Goal: Find specific fact: Find contact information

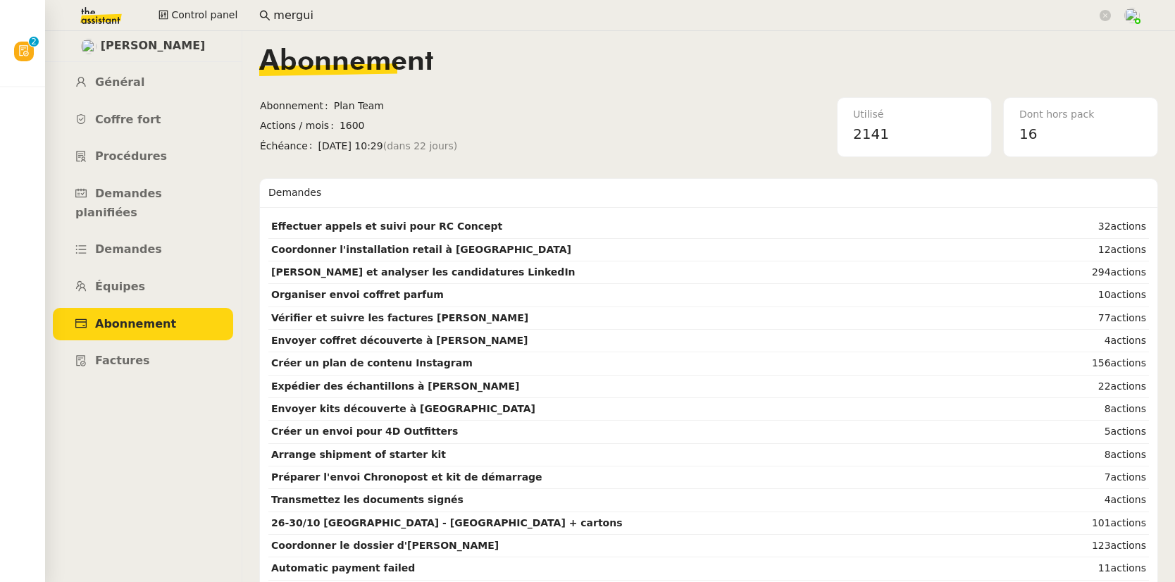
click at [357, 13] on input "mergui" at bounding box center [685, 15] width 824 height 19
click at [356, 13] on input "mergui" at bounding box center [685, 15] width 824 height 19
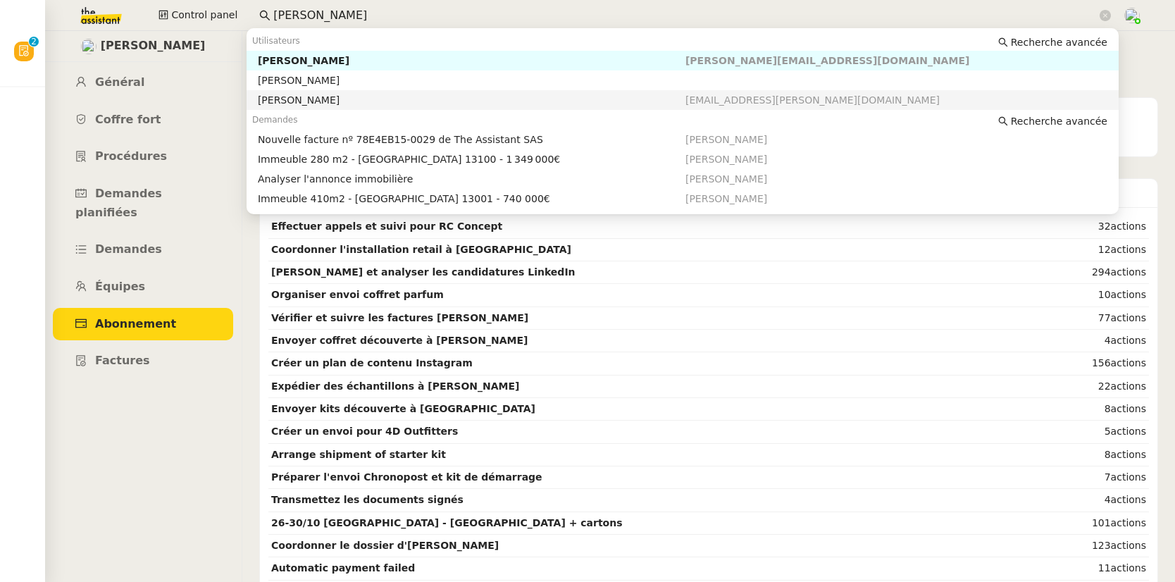
click at [341, 96] on div "[PERSON_NAME]" at bounding box center [472, 100] width 428 height 13
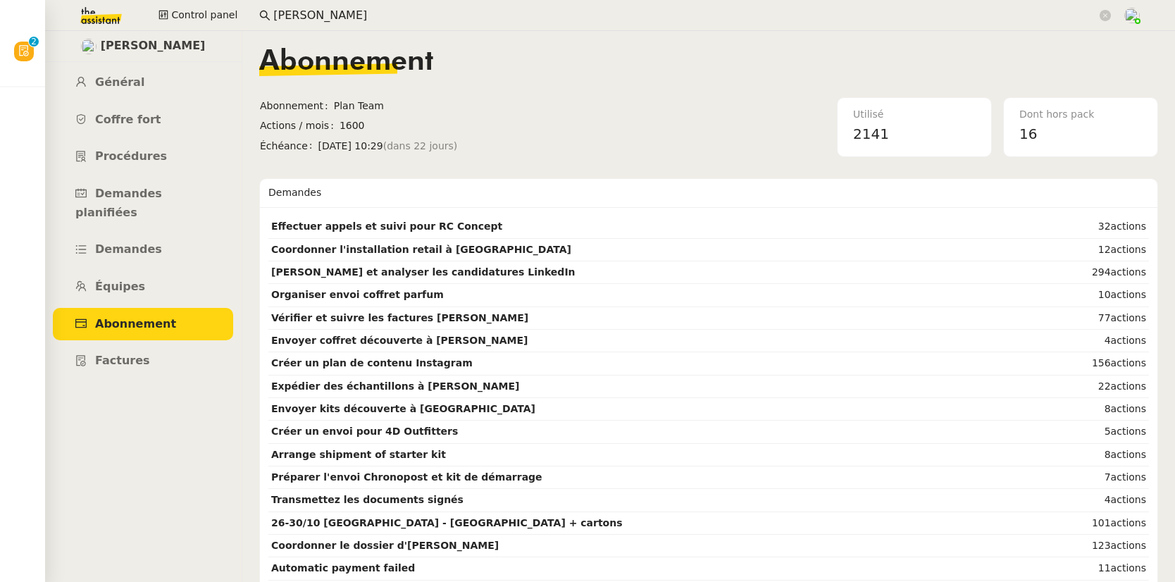
click at [355, 14] on input "[PERSON_NAME]" at bounding box center [685, 15] width 824 height 19
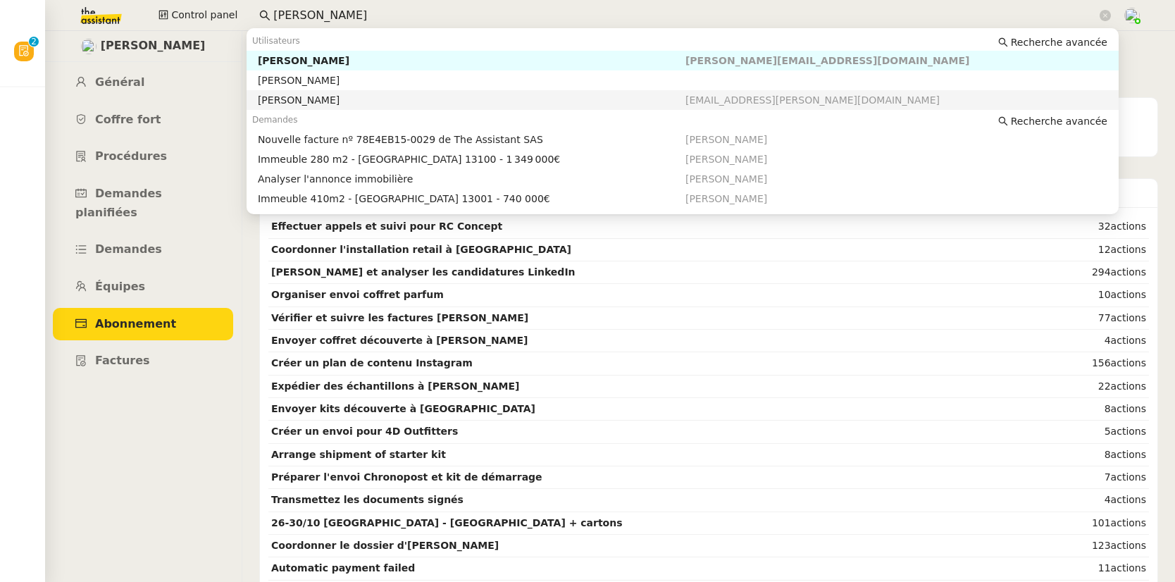
drag, startPoint x: 843, startPoint y: 99, endPoint x: 710, endPoint y: 100, distance: 133.2
click at [710, 100] on div "[EMAIL_ADDRESS][PERSON_NAME][DOMAIN_NAME]" at bounding box center [900, 100] width 428 height 13
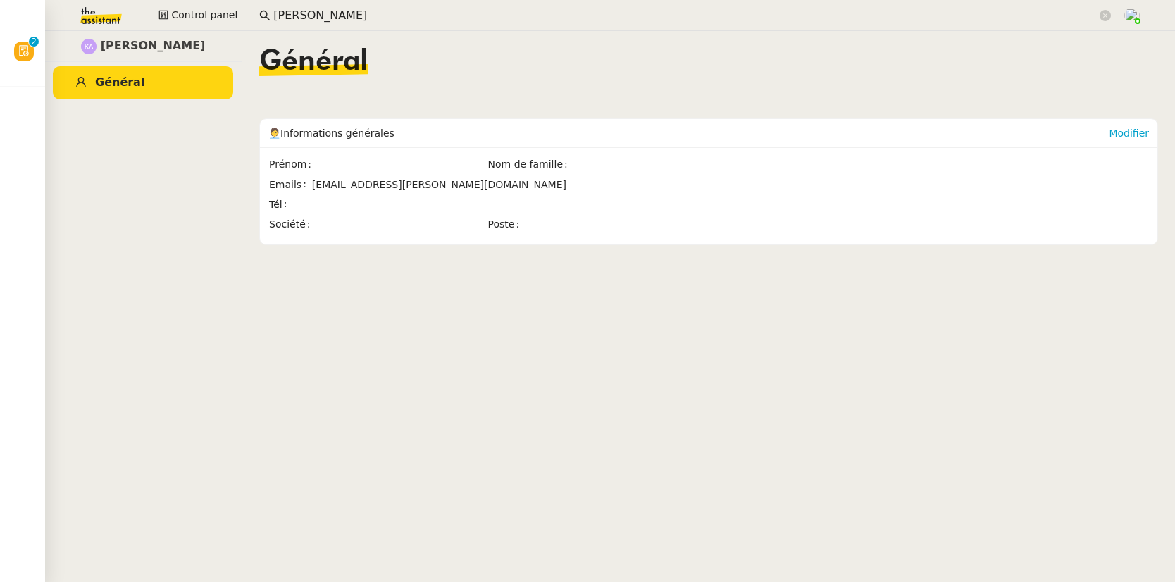
click at [353, 186] on span "[EMAIL_ADDRESS][PERSON_NAME][DOMAIN_NAME]" at bounding box center [439, 184] width 254 height 11
copy span "[EMAIL_ADDRESS][PERSON_NAME][DOMAIN_NAME]"
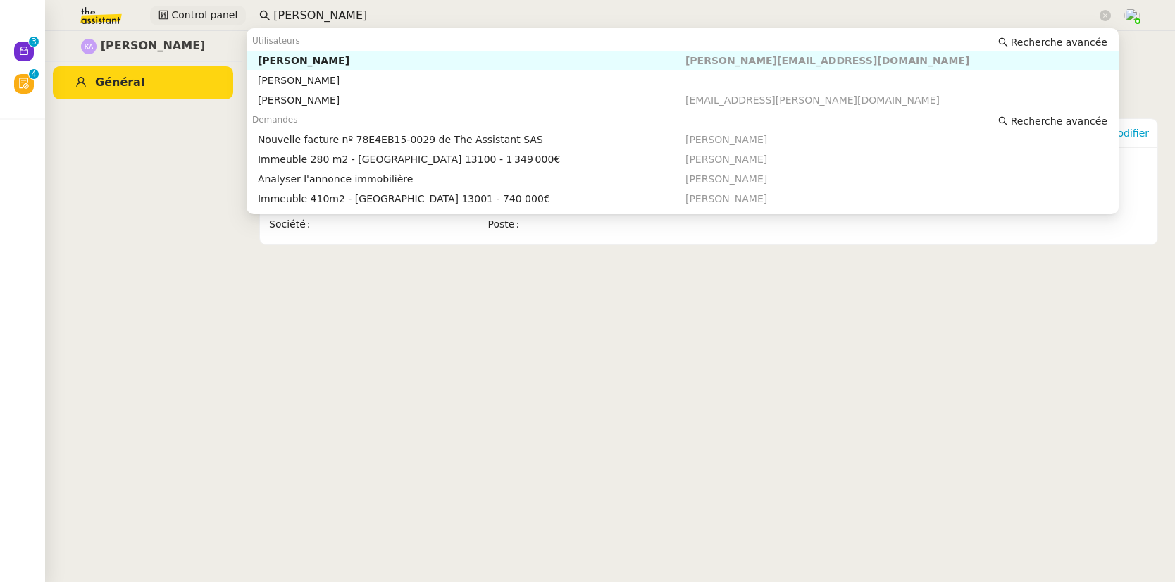
drag, startPoint x: 357, startPoint y: 17, endPoint x: 240, endPoint y: 13, distance: 117.0
click at [238, 17] on div "Control panel [PERSON_NAME]" at bounding box center [587, 15] width 1105 height 31
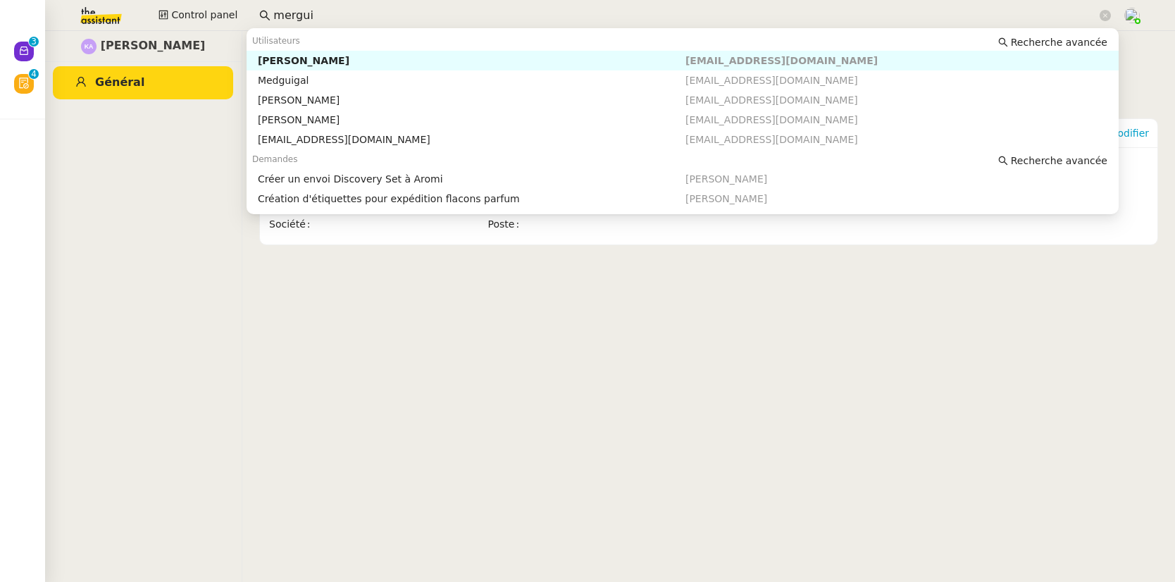
click at [292, 60] on div "[PERSON_NAME]" at bounding box center [472, 60] width 428 height 13
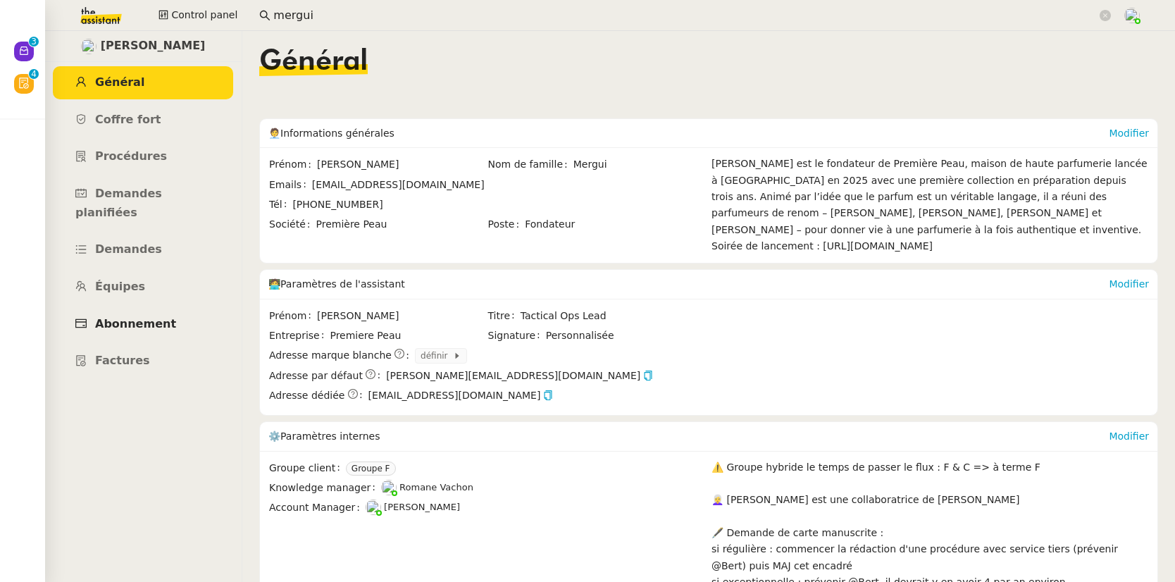
click at [140, 317] on span "Abonnement" at bounding box center [135, 323] width 81 height 13
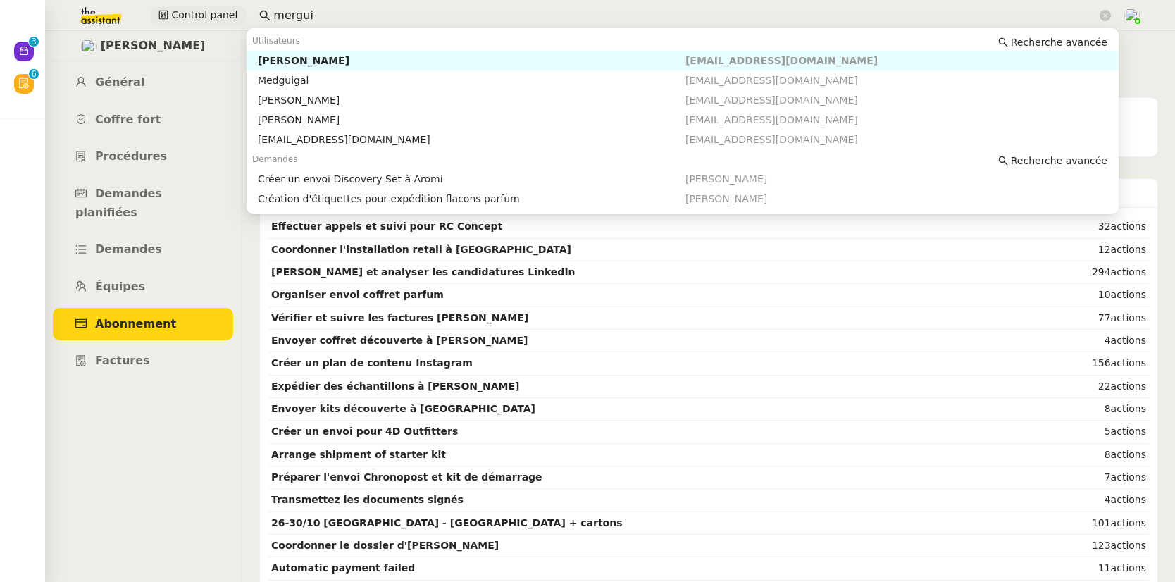
drag, startPoint x: 378, startPoint y: 15, endPoint x: 224, endPoint y: 11, distance: 154.3
click at [224, 11] on div "Control panel mergui" at bounding box center [587, 15] width 1105 height 31
click at [298, 61] on div "[PERSON_NAME]" at bounding box center [472, 60] width 428 height 13
type input "chaff"
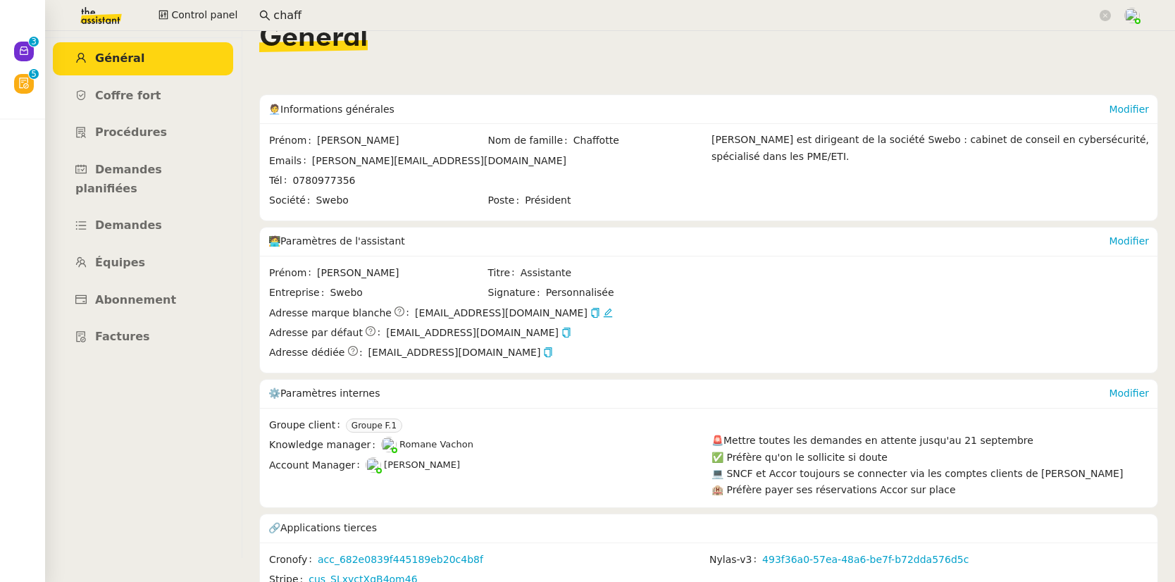
scroll to position [50, 0]
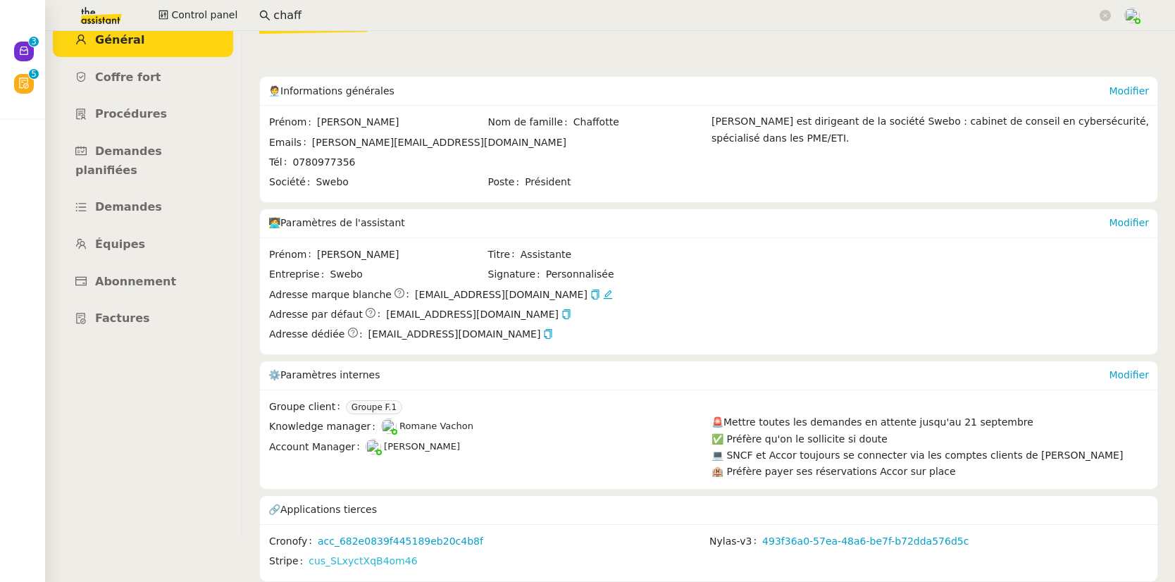
click at [367, 555] on link "cus_SLxyctXqB4om46" at bounding box center [363, 561] width 109 height 16
